Goal: Check status: Check status

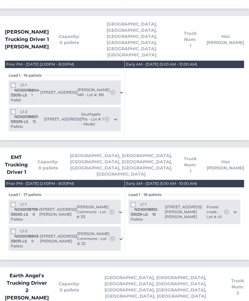
scroll to position [338, 0]
click at [30, 19] on div "Danny Moore Trucking Driver 1 Danny Moore Capacity: 0 pallets Charlotte, Columb…" at bounding box center [124, 78] width 244 height 119
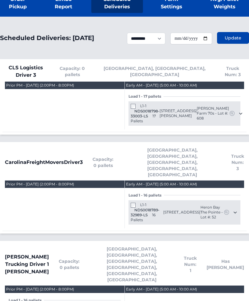
scroll to position [0, 0]
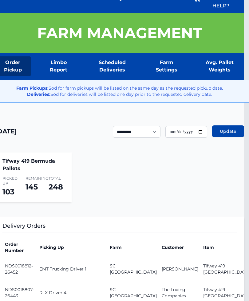
scroll to position [0, 5]
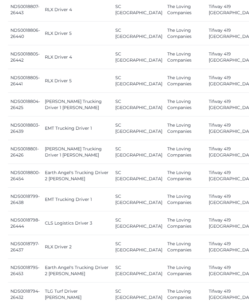
scroll to position [333, 1]
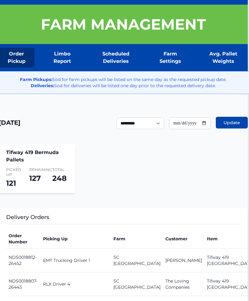
scroll to position [0, 1]
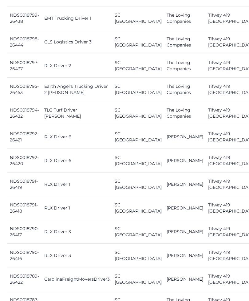
scroll to position [514, 0]
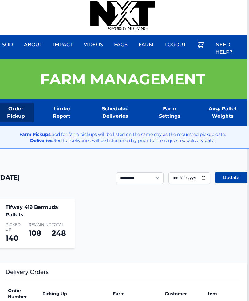
scroll to position [0, 0]
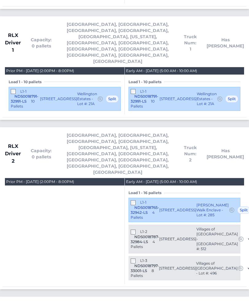
scroll to position [795, 0]
